Goal: Task Accomplishment & Management: Manage account settings

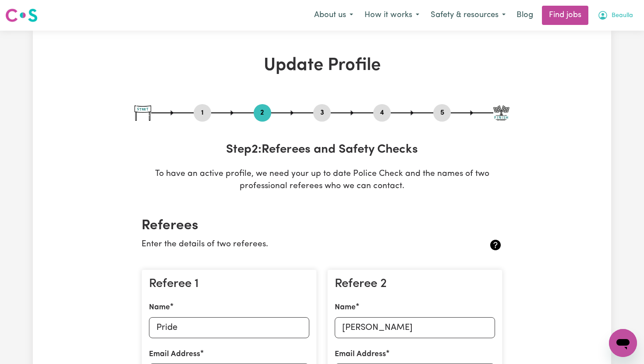
click at [616, 14] on span "Beaulla" at bounding box center [621, 16] width 21 height 10
click at [584, 34] on link "My Account" at bounding box center [603, 34] width 69 height 17
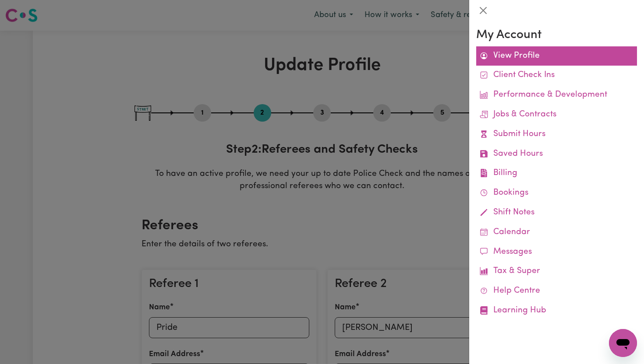
click at [523, 56] on link "View Profile" at bounding box center [556, 56] width 161 height 20
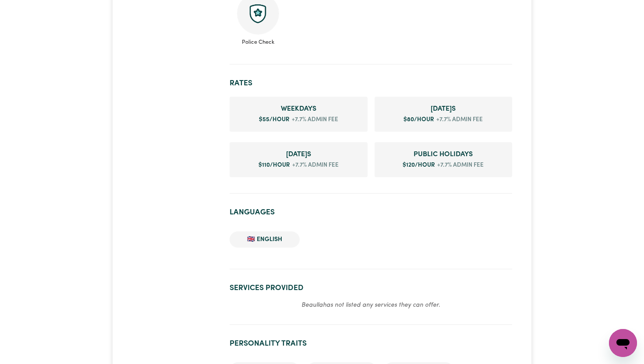
scroll to position [315, 0]
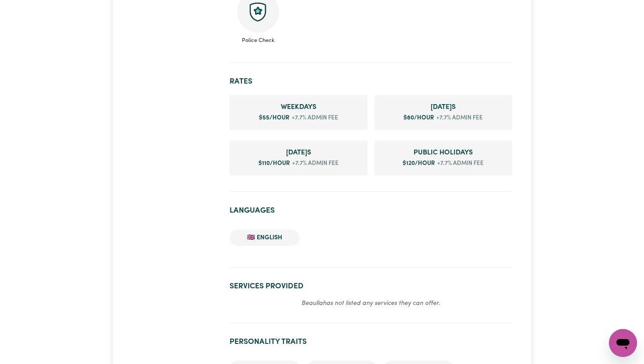
click at [590, 201] on div "Beaulla NERANG , [GEOGRAPHIC_DATA] 0 hours completed Badges Beaulla has not bee…" at bounding box center [322, 316] width 644 height 1203
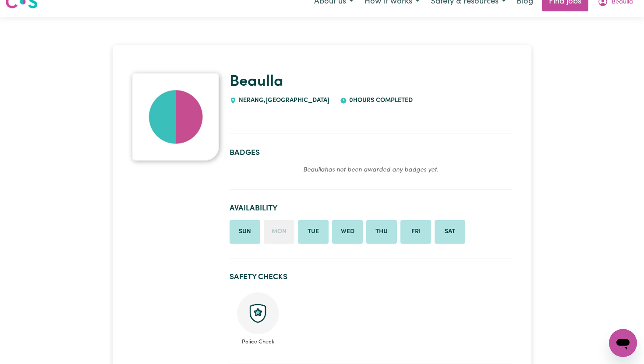
scroll to position [0, 0]
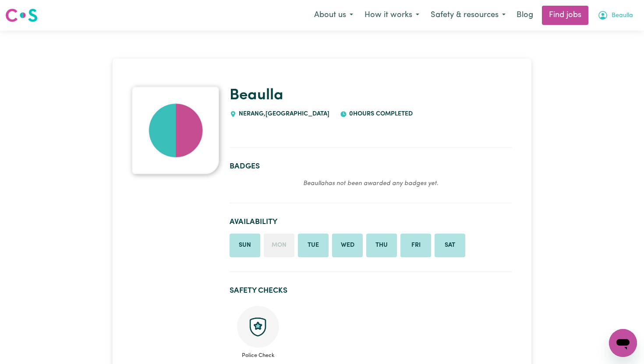
click at [616, 13] on span "Beaulla" at bounding box center [621, 16] width 21 height 10
click at [606, 51] on link "My Dashboard" at bounding box center [603, 50] width 69 height 17
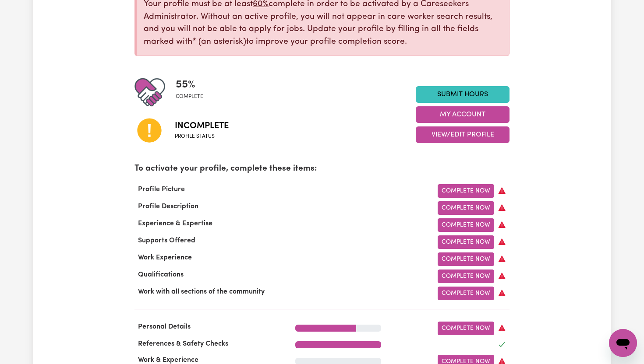
scroll to position [158, 0]
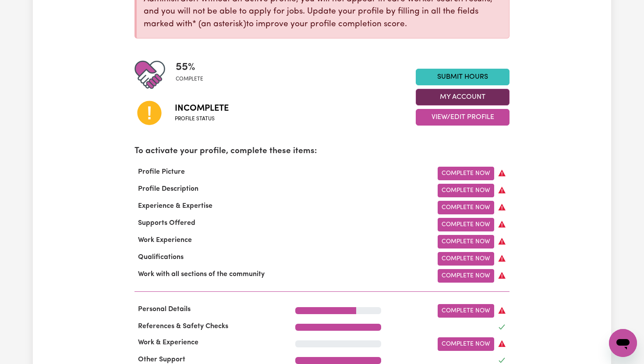
click at [457, 101] on button "My Account" at bounding box center [462, 97] width 94 height 17
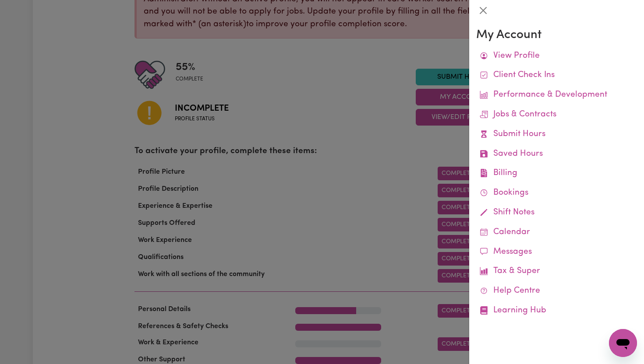
click at [390, 134] on div at bounding box center [322, 182] width 644 height 364
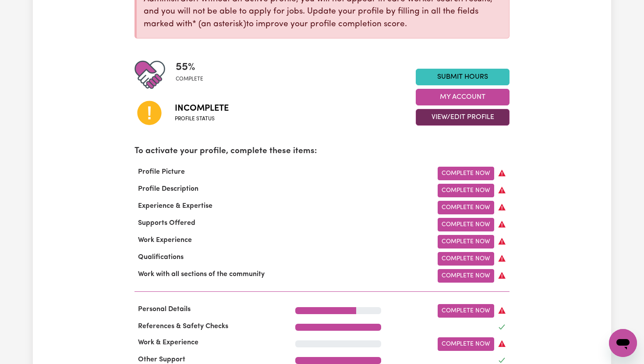
click at [453, 118] on button "View/Edit Profile" at bounding box center [462, 117] width 94 height 17
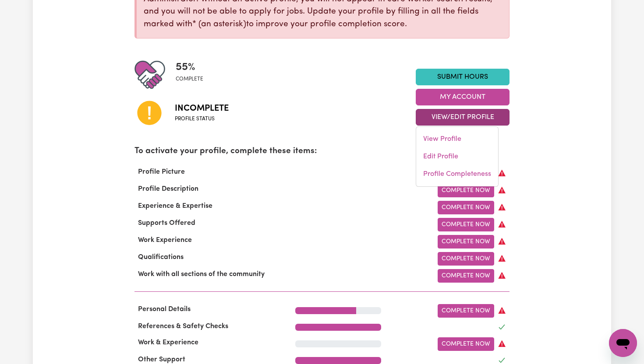
click at [373, 119] on div "Incomplete Profile status" at bounding box center [274, 112] width 281 height 45
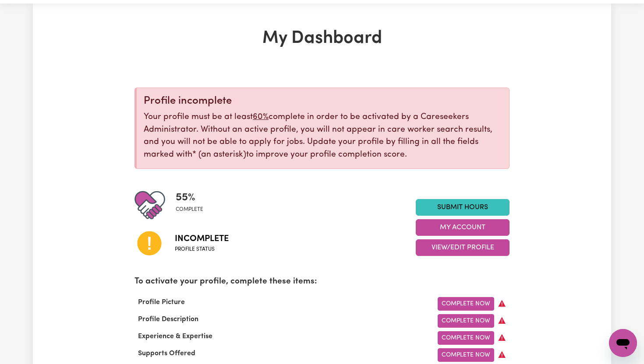
scroll to position [0, 0]
